Goal: Information Seeking & Learning: Learn about a topic

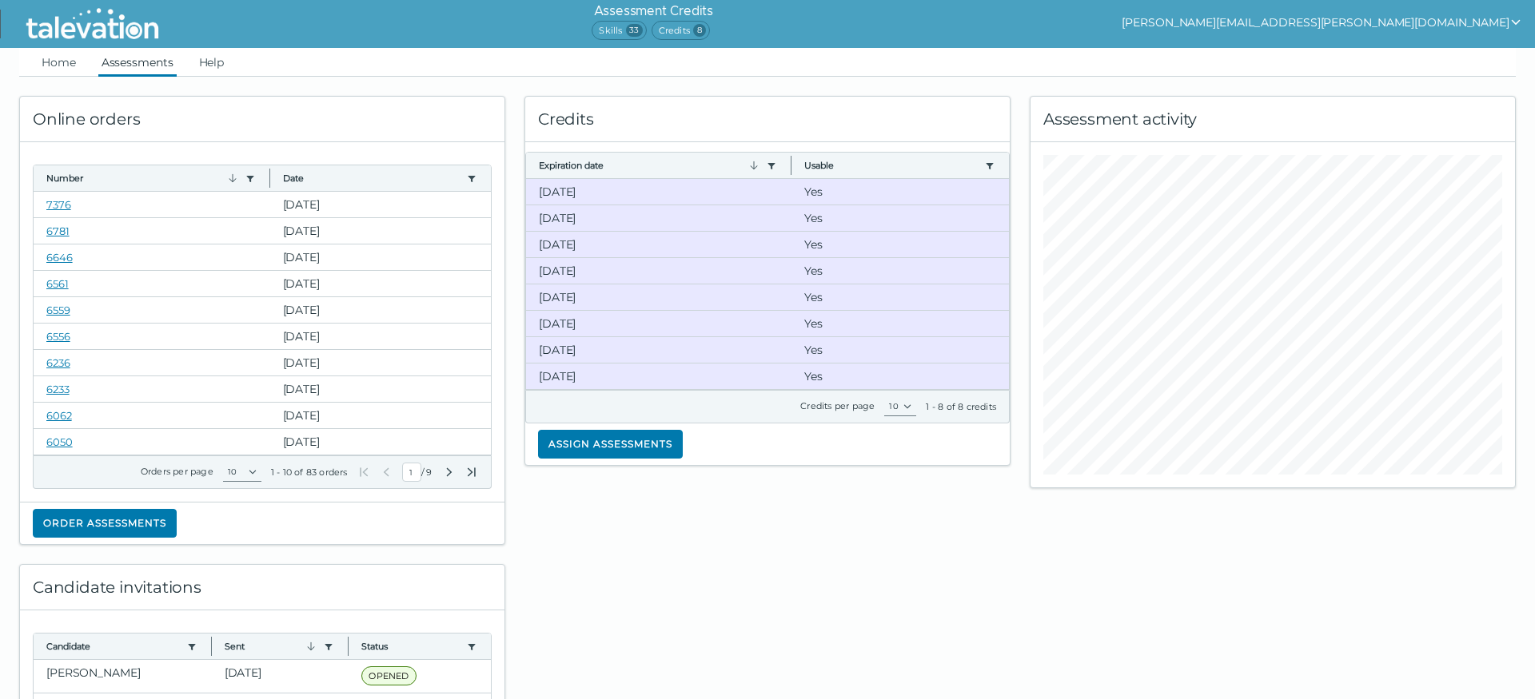
click at [147, 59] on link "Assessments" at bounding box center [137, 62] width 78 height 29
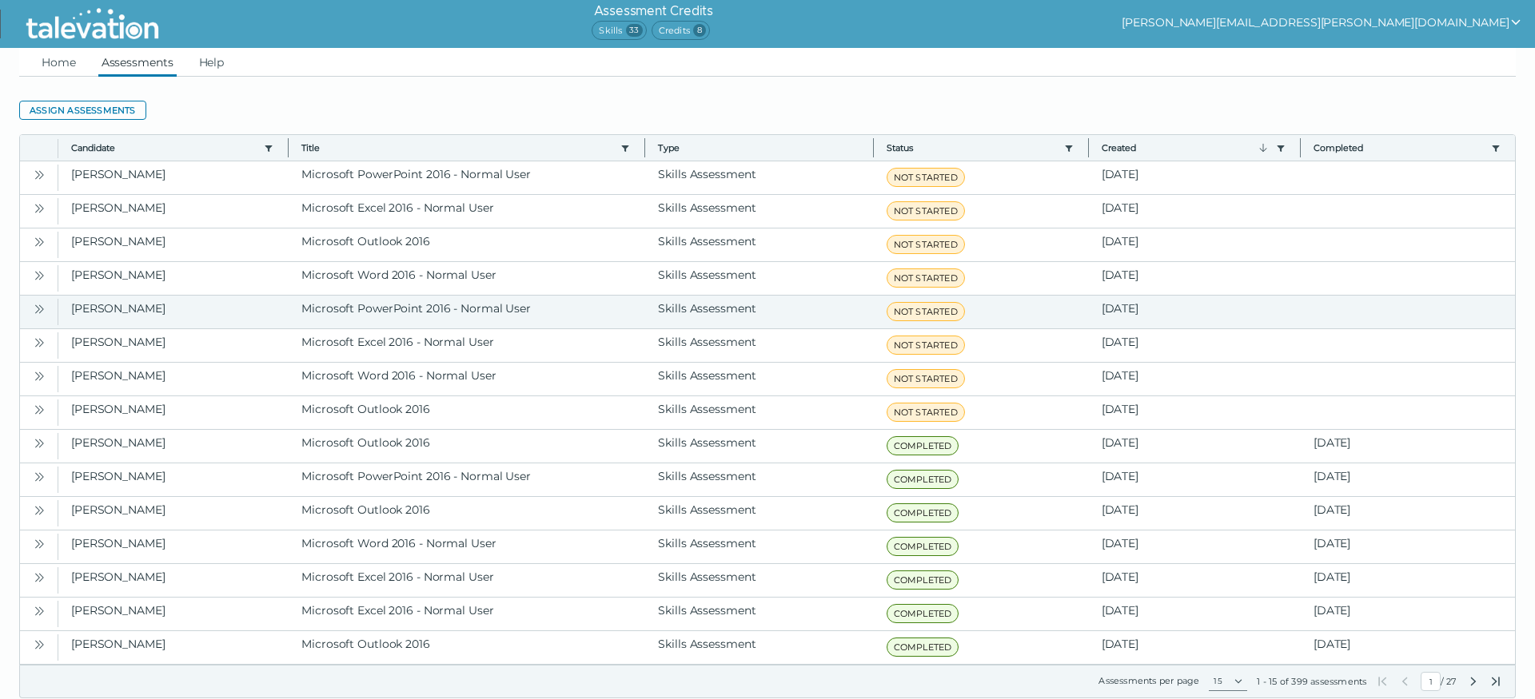
click at [38, 311] on icon "Open" at bounding box center [37, 309] width 5 height 9
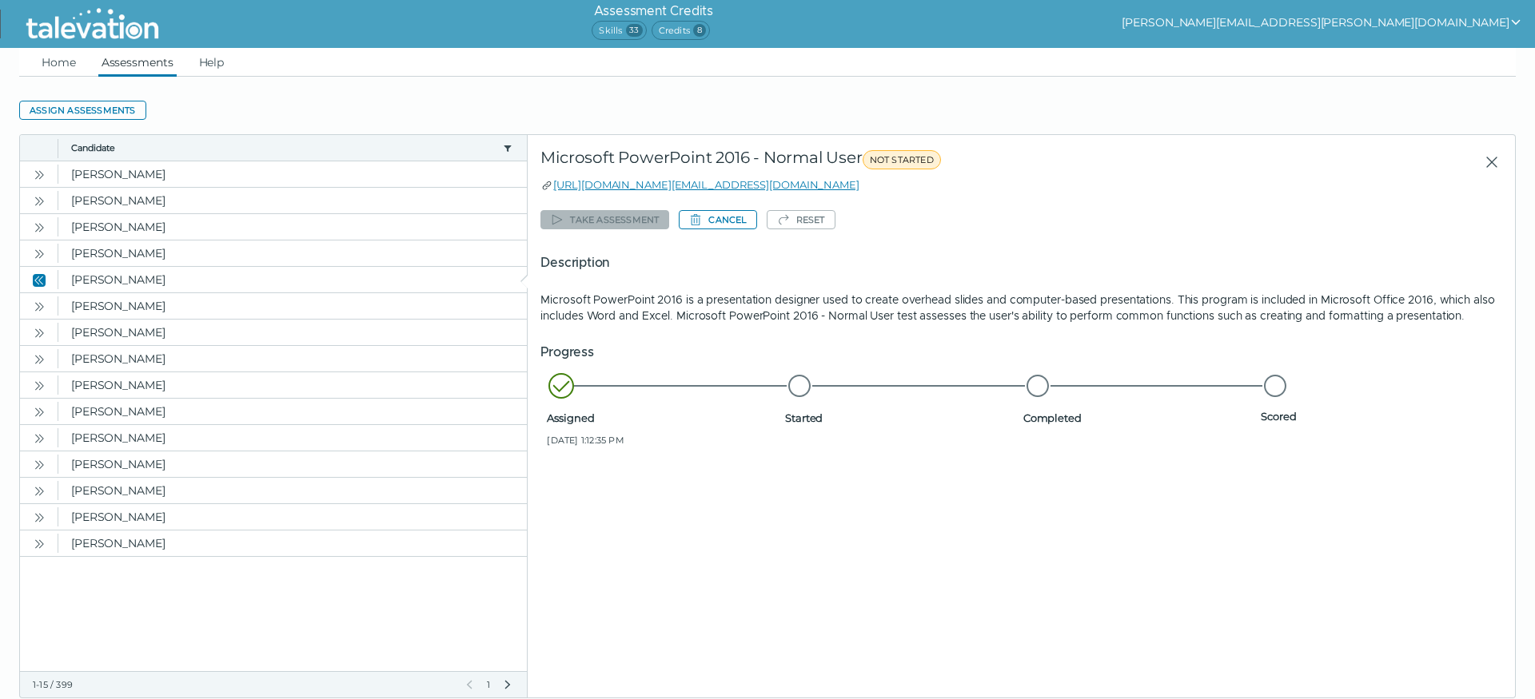
click at [947, 205] on clr-dg-detail-body "Take assessment Cancel Reset Description Microsoft PowerPoint 2016 is a present…" at bounding box center [1021, 420] width 962 height 454
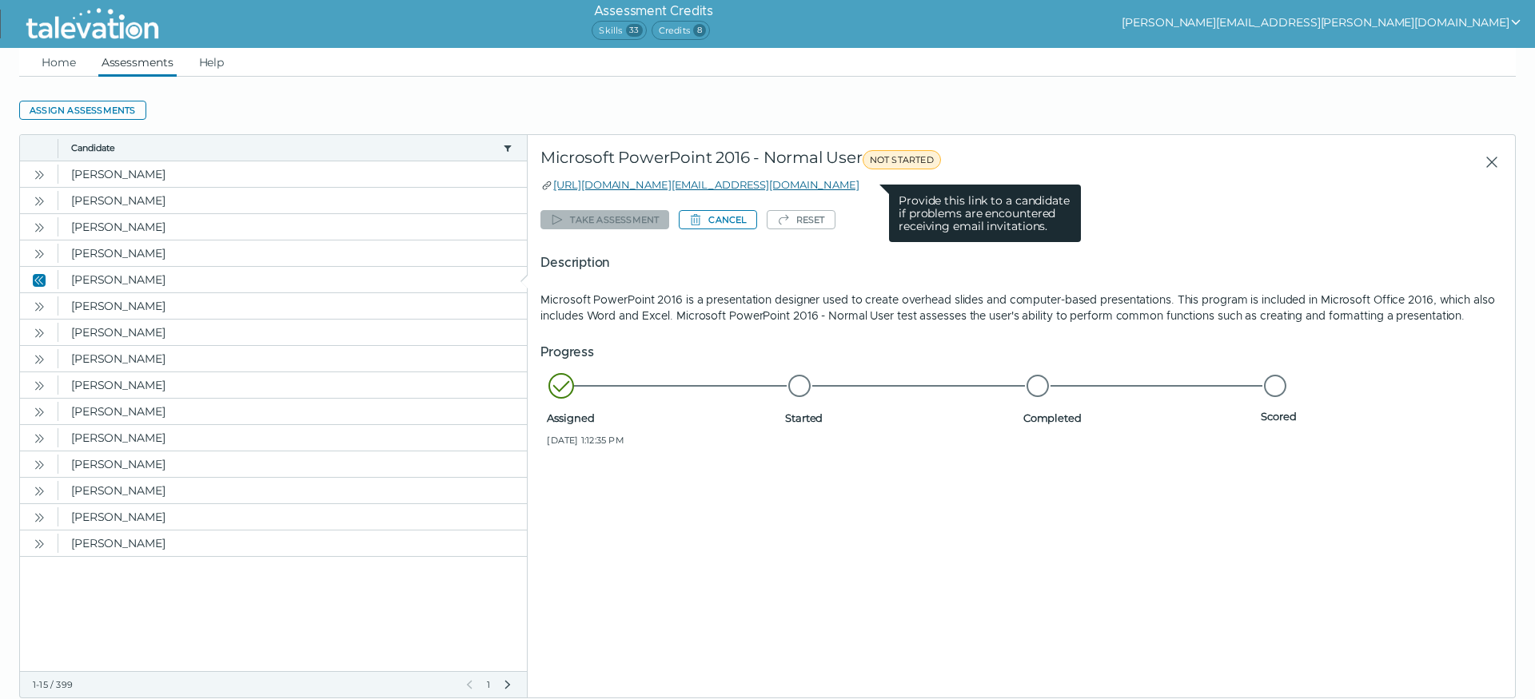
drag, startPoint x: 879, startPoint y: 185, endPoint x: 556, endPoint y: 183, distance: 323.8
click at [556, 183] on div "[URL][DOMAIN_NAME][EMAIL_ADDRESS][DOMAIN_NAME] Provide this link to a candidate…" at bounding box center [1021, 185] width 962 height 16
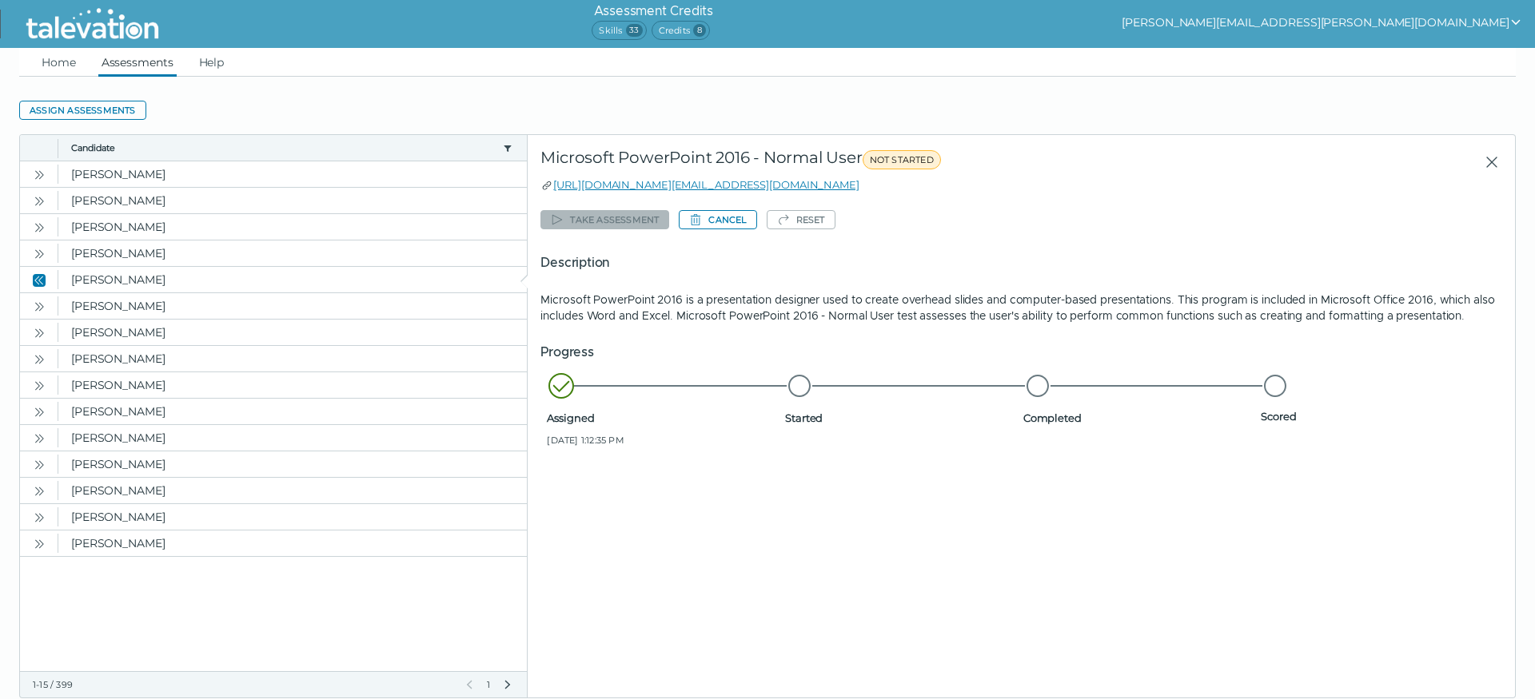
drag, startPoint x: 842, startPoint y: 265, endPoint x: 852, endPoint y: 248, distance: 20.4
click at [843, 262] on h5 "Description" at bounding box center [1021, 262] width 962 height 19
click at [38, 305] on icon "Open" at bounding box center [39, 307] width 13 height 13
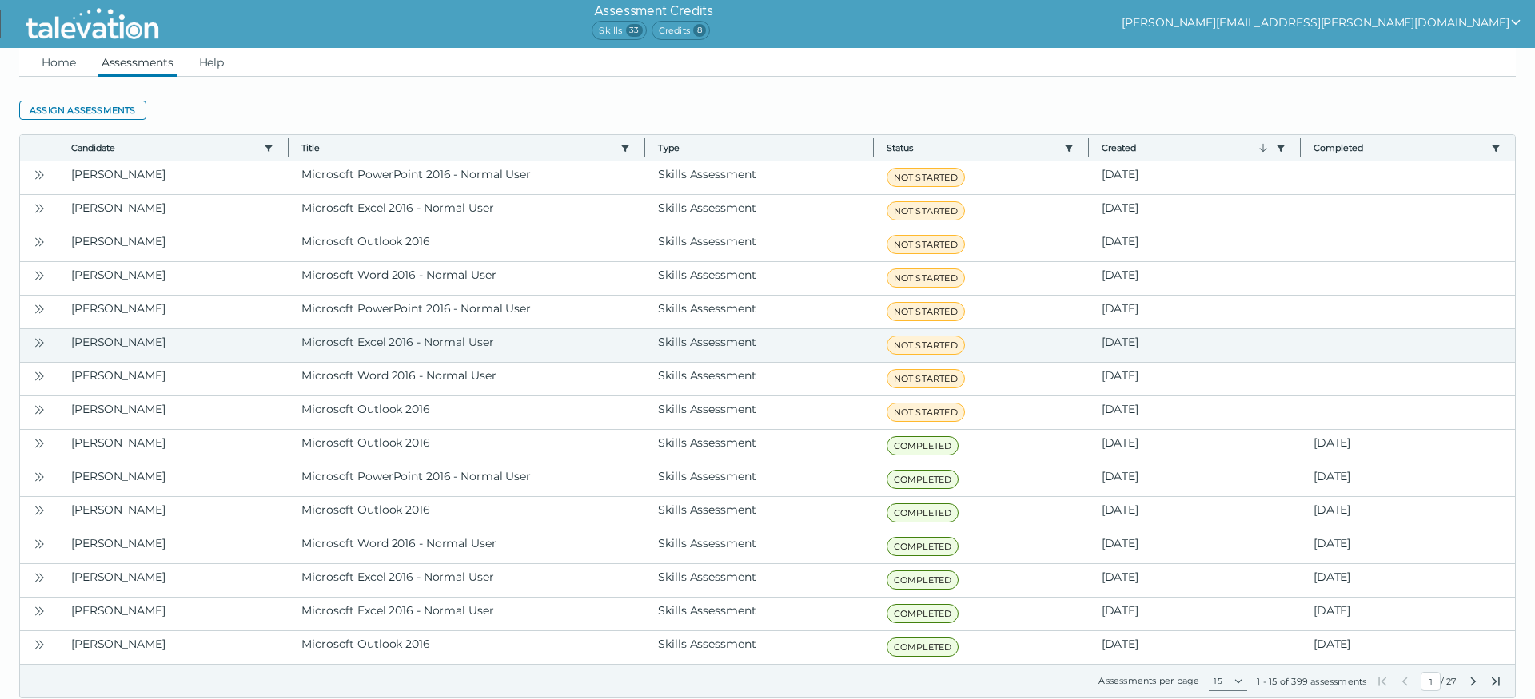
click at [38, 342] on icon "Open" at bounding box center [37, 342] width 5 height 9
